Goal: Find specific page/section: Find specific page/section

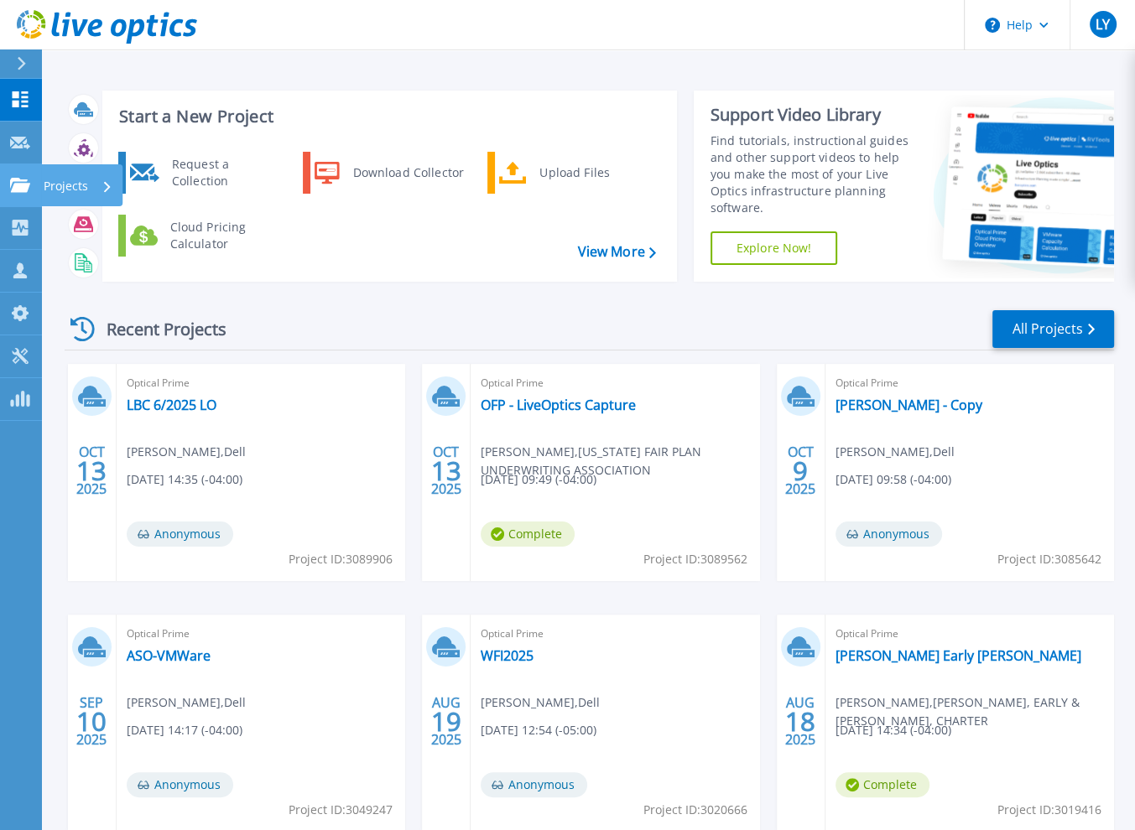
click at [3, 192] on link "Projects Projects" at bounding box center [21, 185] width 42 height 43
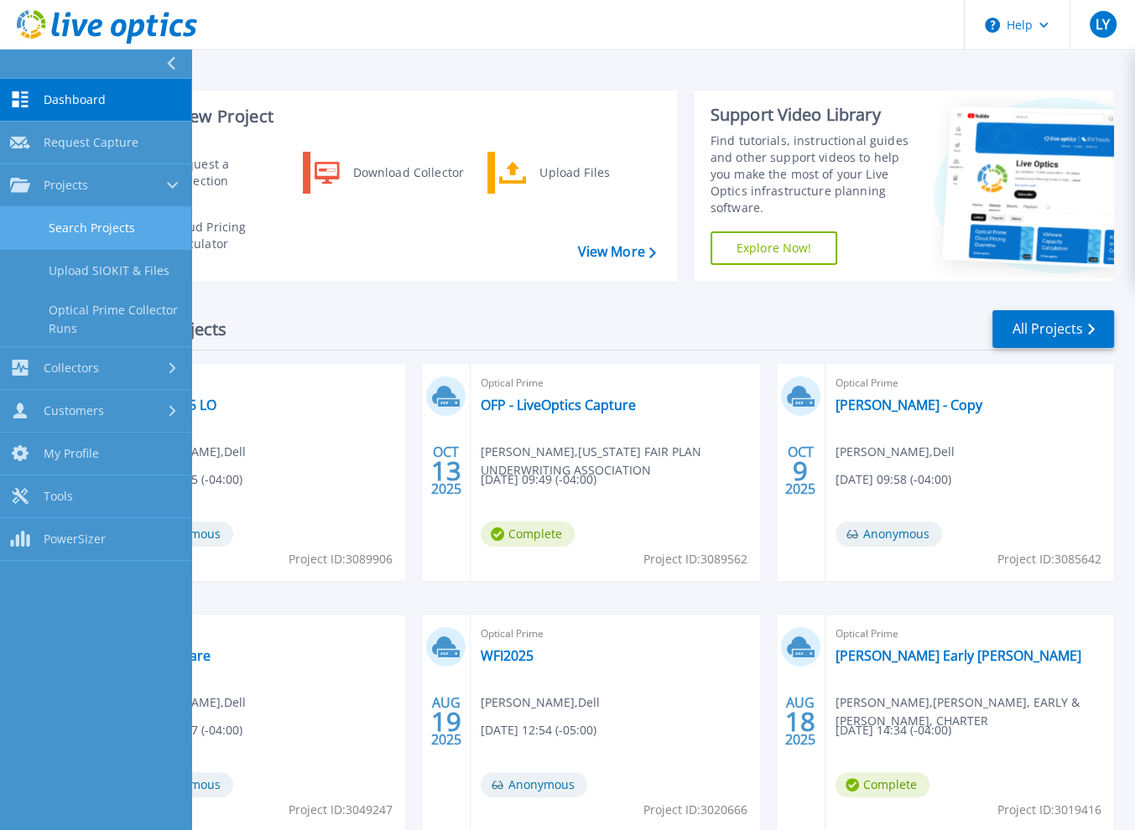
click at [54, 229] on link "Search Projects" at bounding box center [95, 228] width 191 height 43
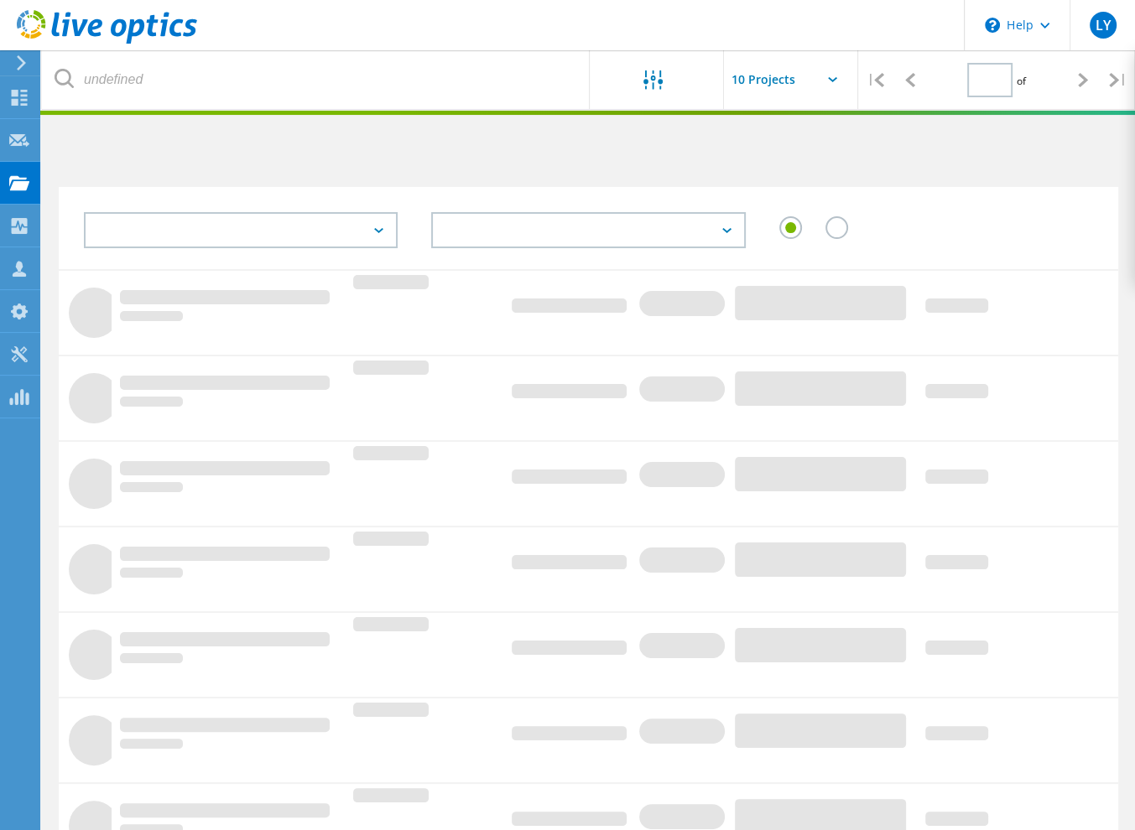
type input "1"
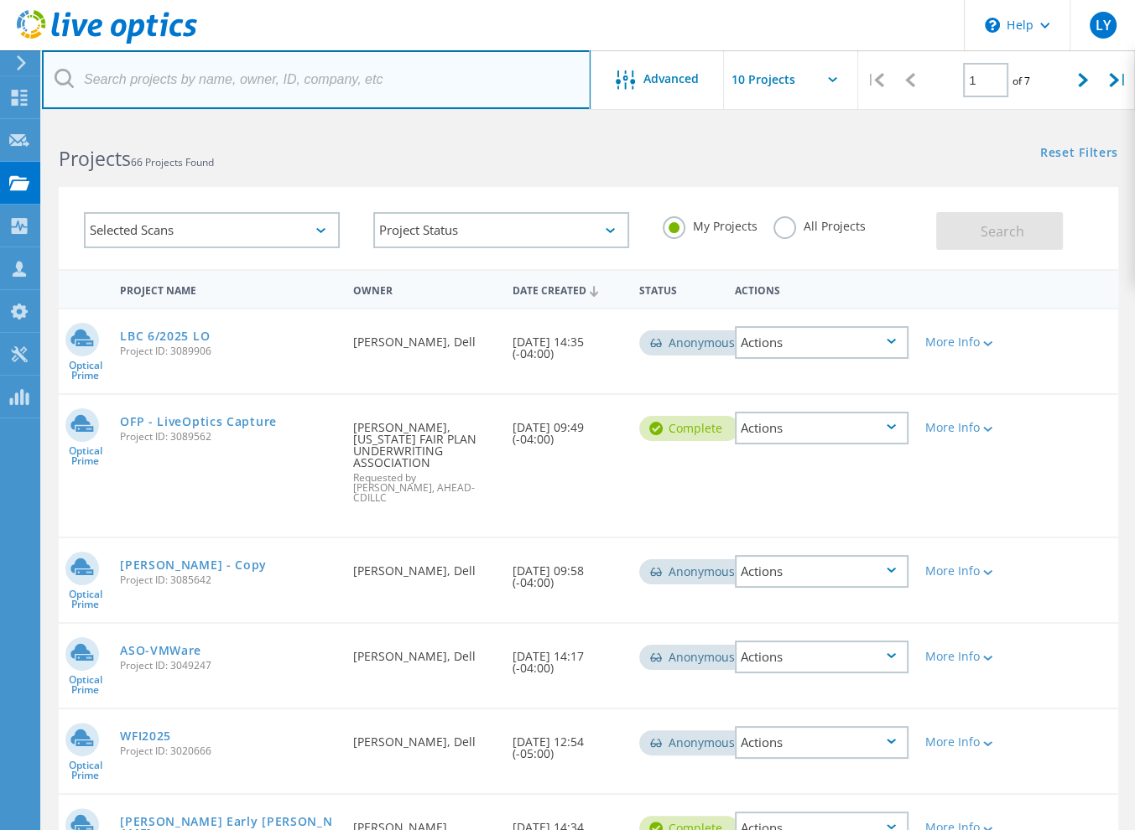
click at [172, 98] on input "text" at bounding box center [316, 79] width 548 height 59
click at [169, 90] on input "text" at bounding box center [316, 79] width 548 height 59
type input "milford"
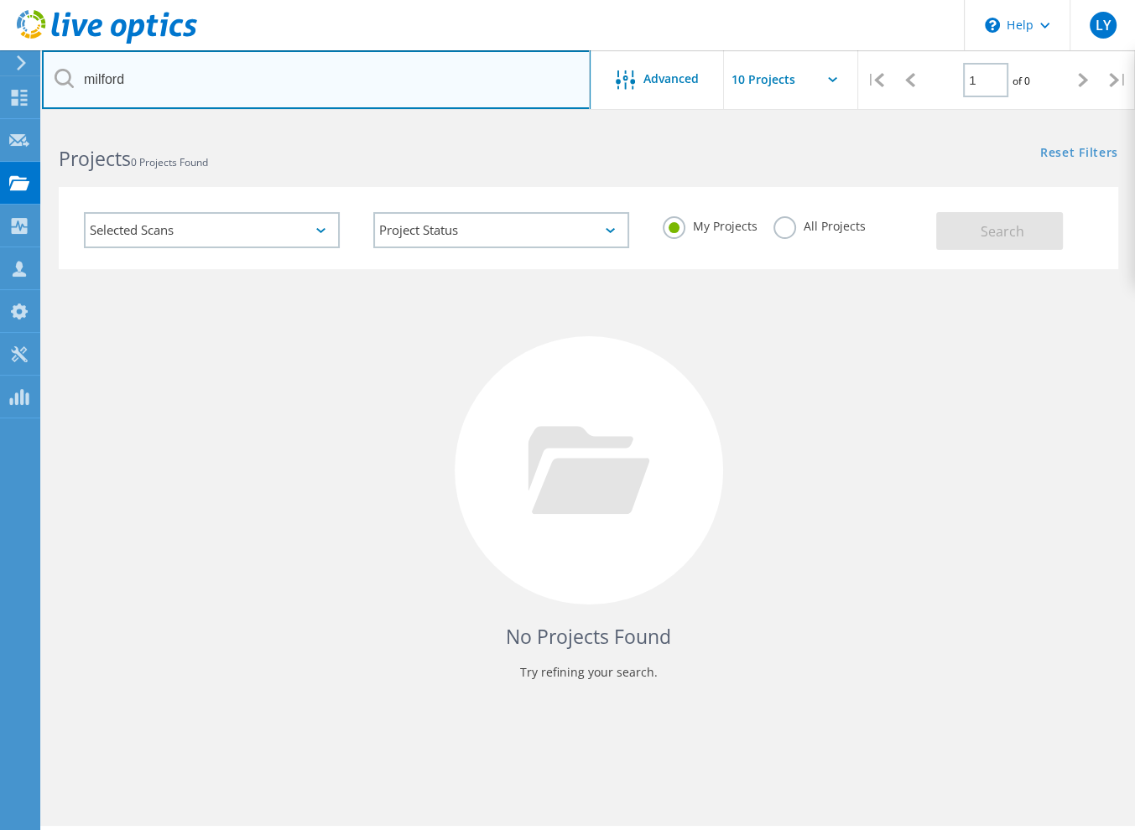
drag, startPoint x: -50, startPoint y: 97, endPoint x: -120, endPoint y: 96, distance: 69.6
click at [0, 96] on html "\n Help Explore Helpful Articles Contact Support LY Partner Team Member Luke Yo…" at bounding box center [567, 438] width 1135 height 876
